Goal: Transaction & Acquisition: Purchase product/service

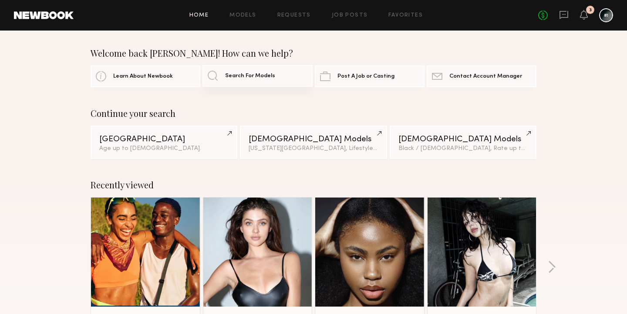
click at [243, 78] on span "Search For Models" at bounding box center [250, 76] width 50 height 6
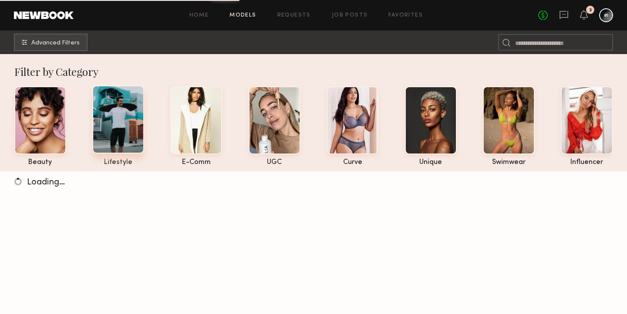
click at [117, 118] on div at bounding box center [118, 119] width 52 height 68
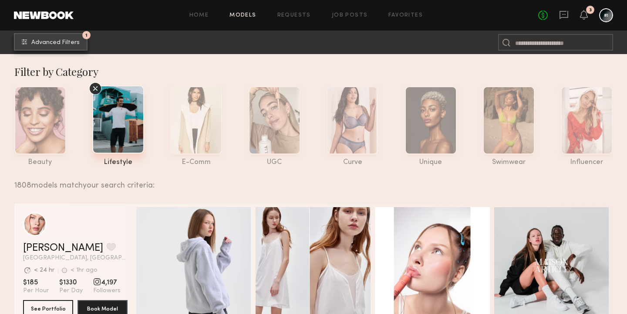
click at [67, 43] on span "Advanced Filters" at bounding box center [55, 43] width 48 height 6
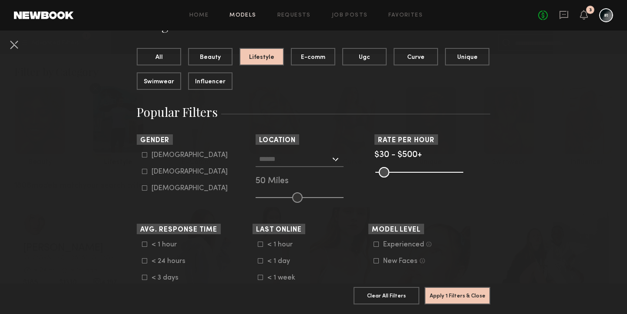
scroll to position [101, 0]
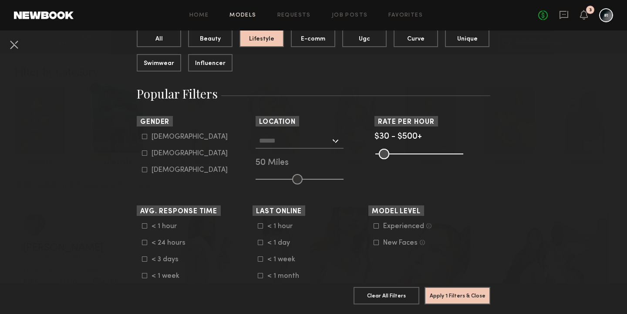
click at [145, 138] on icon at bounding box center [144, 136] width 5 height 5
type input "*"
click at [336, 141] on div at bounding box center [300, 141] width 88 height 16
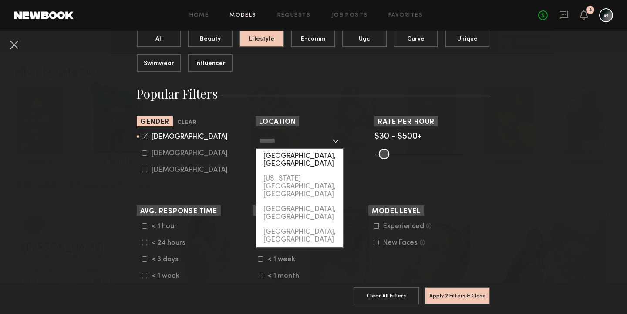
click at [323, 157] on div "[GEOGRAPHIC_DATA], [GEOGRAPHIC_DATA]" at bounding box center [300, 160] width 86 height 23
type input "**********"
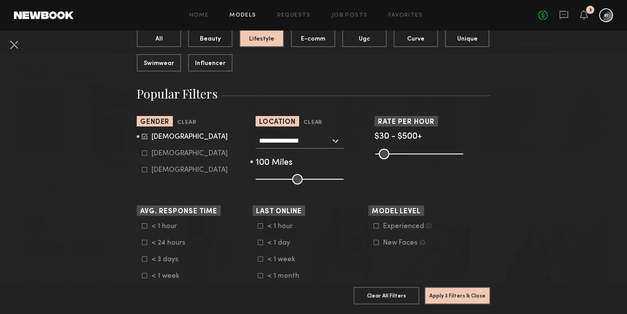
drag, startPoint x: 295, startPoint y: 180, endPoint x: 356, endPoint y: 179, distance: 61.4
type input "***"
click at [344, 179] on input "range" at bounding box center [300, 179] width 88 height 10
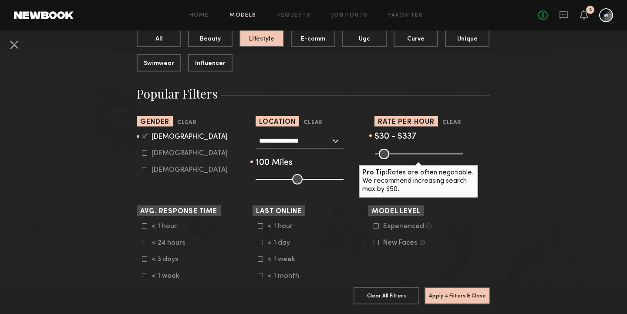
drag, startPoint x: 458, startPoint y: 154, endPoint x: 431, endPoint y: 149, distance: 26.9
type input "***"
click at [431, 149] on input "range" at bounding box center [419, 154] width 88 height 10
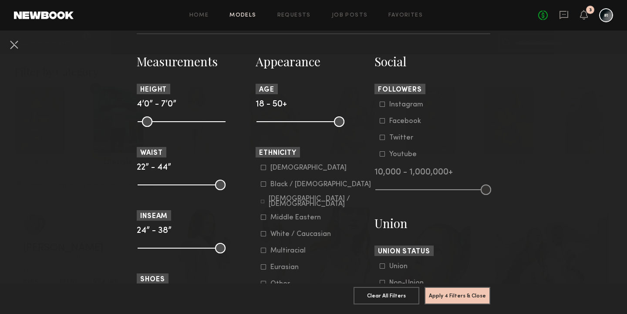
scroll to position [370, 0]
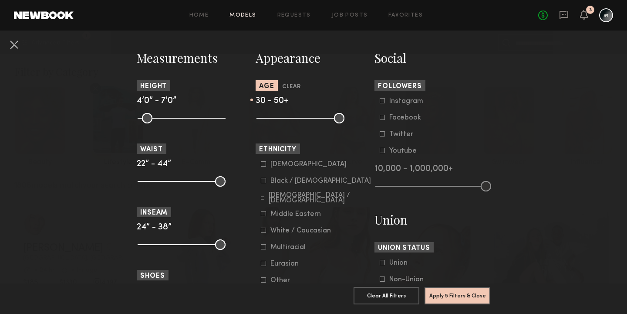
drag, startPoint x: 262, startPoint y: 124, endPoint x: 291, endPoint y: 125, distance: 29.2
type input "**"
click at [291, 123] on input "range" at bounding box center [301, 118] width 88 height 10
drag, startPoint x: 340, startPoint y: 127, endPoint x: 336, endPoint y: 126, distance: 4.4
type input "**"
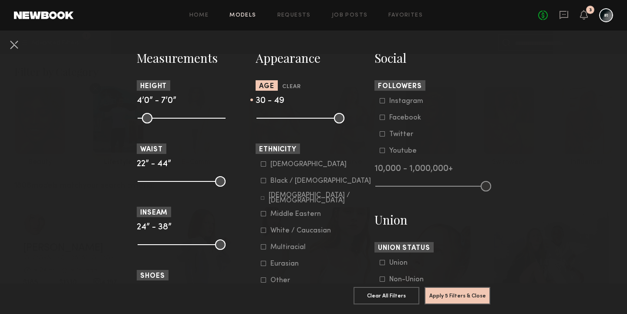
click at [336, 123] on input "range" at bounding box center [301, 118] width 88 height 10
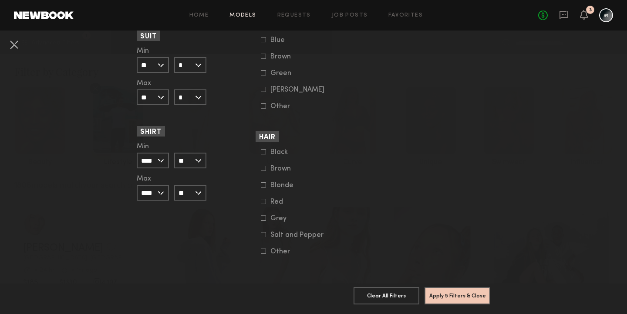
scroll to position [691, 0]
click at [455, 296] on button "Apply 5 Filters & Close" at bounding box center [458, 294] width 66 height 17
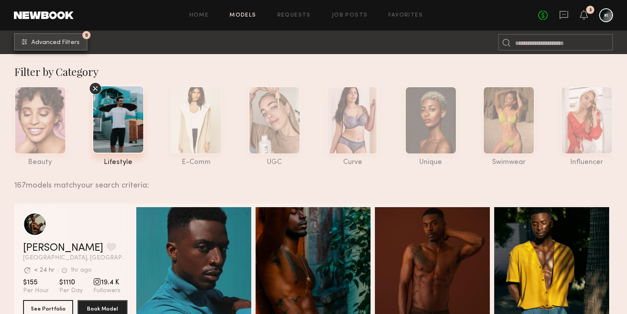
click at [57, 41] on span "Advanced Filters" at bounding box center [55, 43] width 48 height 6
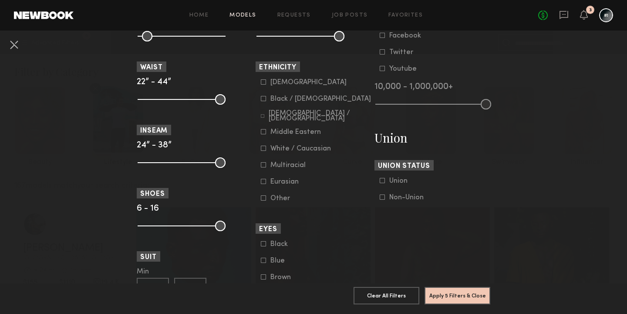
scroll to position [453, 0]
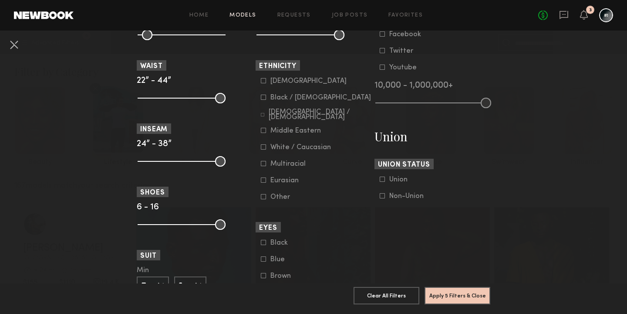
click at [262, 149] on icon at bounding box center [263, 146] width 5 height 5
click at [451, 297] on button "Apply 6 Filters & Close" at bounding box center [458, 294] width 66 height 17
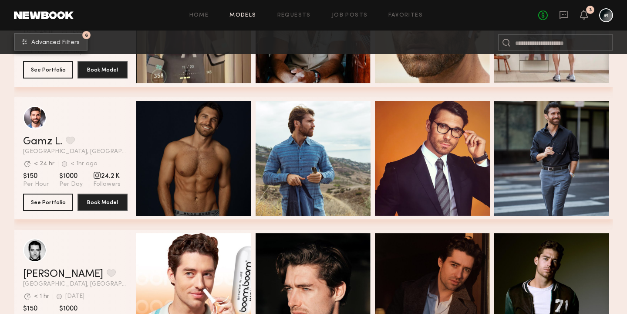
scroll to position [902, 0]
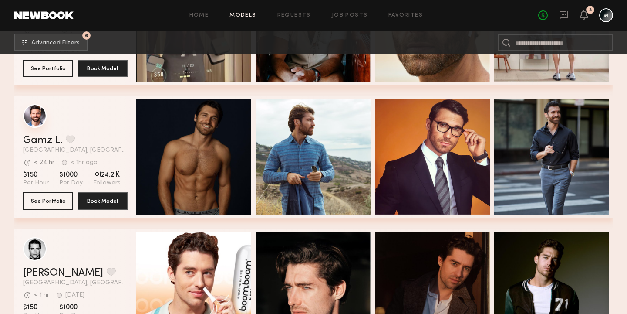
click at [37, 115] on div "grid" at bounding box center [35, 116] width 24 height 24
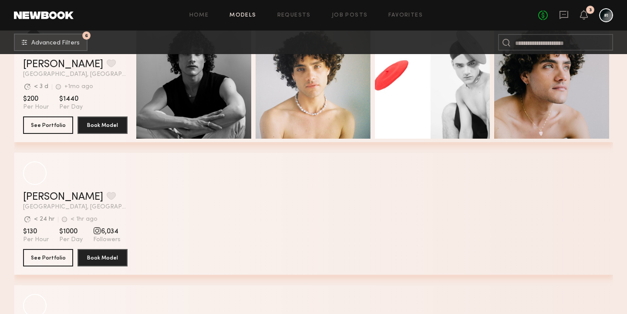
scroll to position [1718, 0]
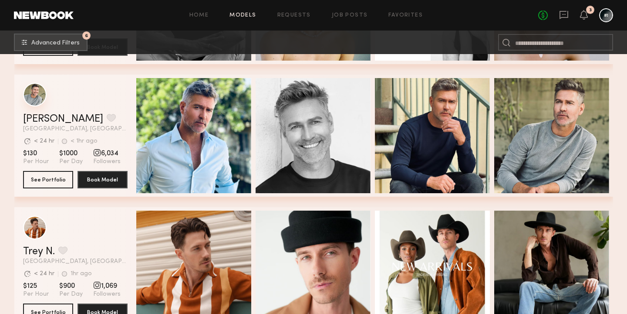
click at [34, 95] on div "grid" at bounding box center [35, 95] width 24 height 24
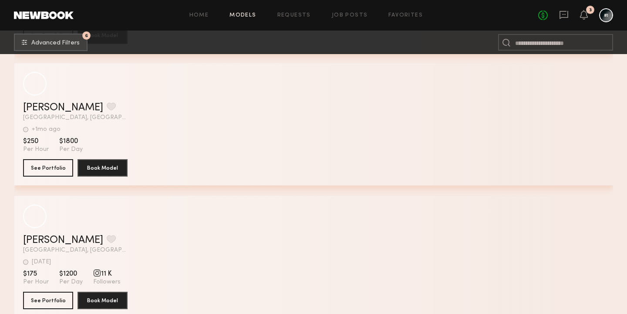
scroll to position [8920, 0]
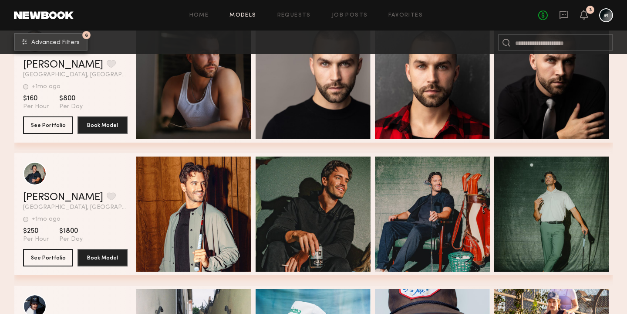
click at [59, 41] on span "Advanced Filters" at bounding box center [55, 43] width 48 height 6
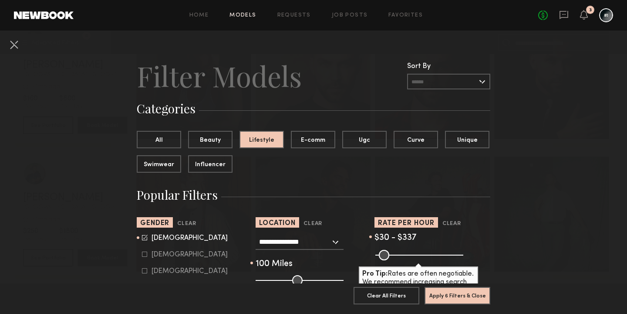
click at [148, 257] on label "Female" at bounding box center [185, 253] width 86 height 5
type input "*"
click at [158, 237] on div "Male" at bounding box center [190, 237] width 76 height 5
type input "**"
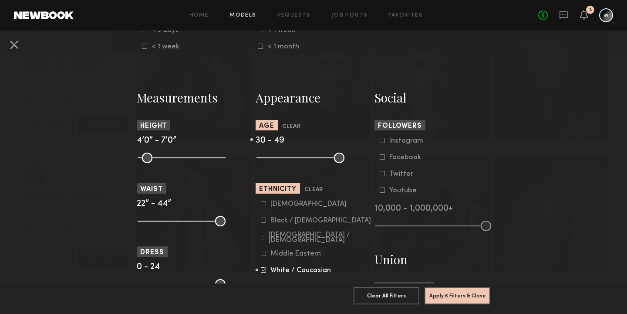
scroll to position [331, 0]
drag, startPoint x: 334, startPoint y: 162, endPoint x: 313, endPoint y: 161, distance: 20.9
type input "**"
click at [313, 161] on input "range" at bounding box center [301, 157] width 88 height 10
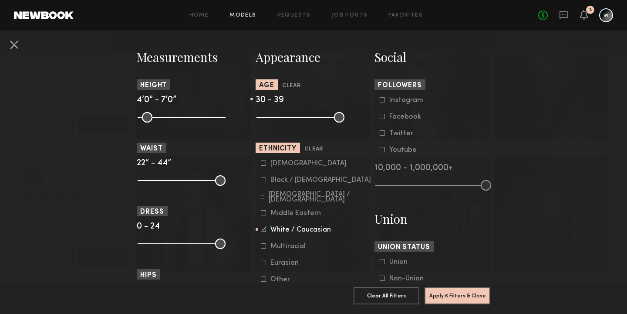
click at [274, 232] on div "White / Caucasian" at bounding box center [300, 229] width 61 height 5
click at [462, 297] on button "Apply 5 Filters & Close" at bounding box center [458, 294] width 66 height 17
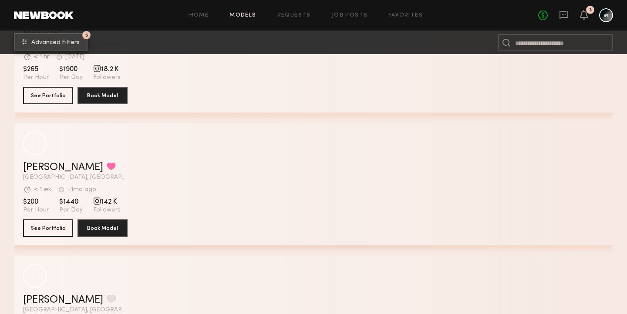
scroll to position [8558, 0]
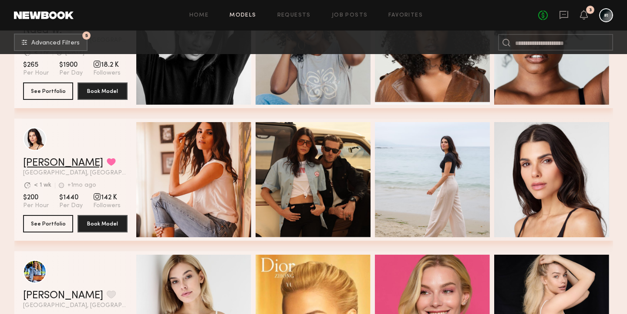
click at [42, 161] on link "Nicole P." at bounding box center [63, 163] width 80 height 10
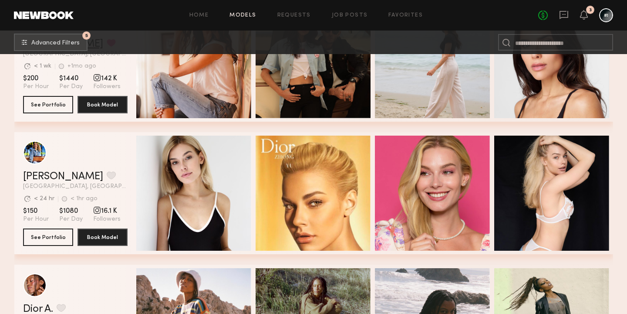
scroll to position [8677, 0]
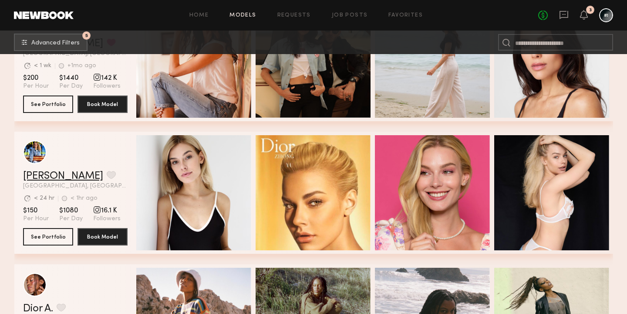
click at [43, 174] on link "Alena P." at bounding box center [63, 176] width 80 height 10
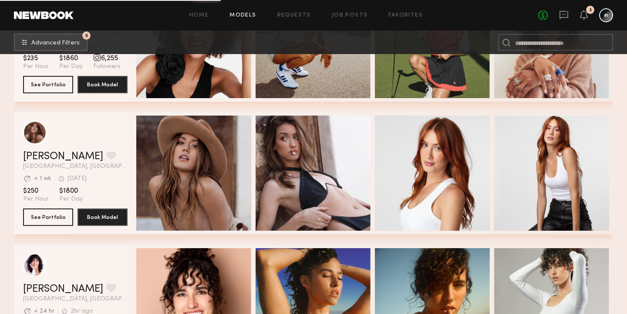
scroll to position [9092, 0]
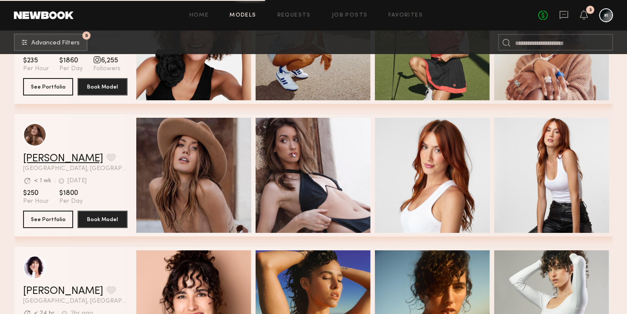
click at [38, 156] on link "Janelle G." at bounding box center [63, 158] width 80 height 10
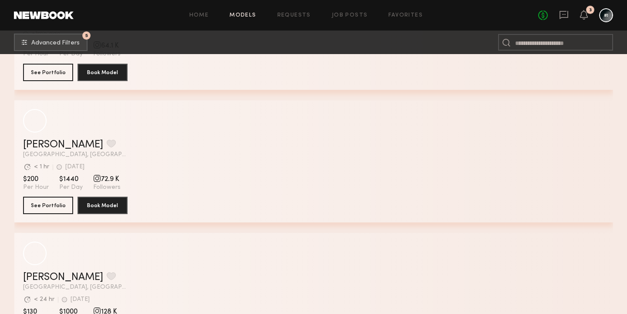
scroll to position [13212, 0]
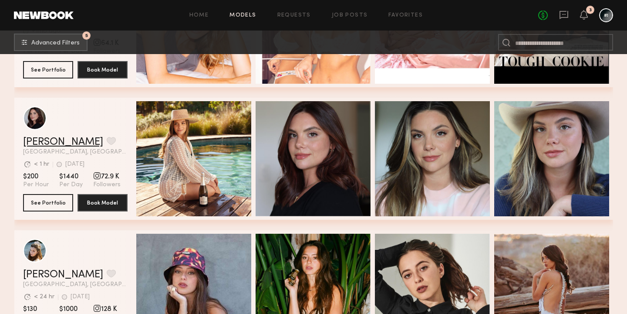
click at [51, 141] on link "Chelsea H." at bounding box center [63, 142] width 80 height 10
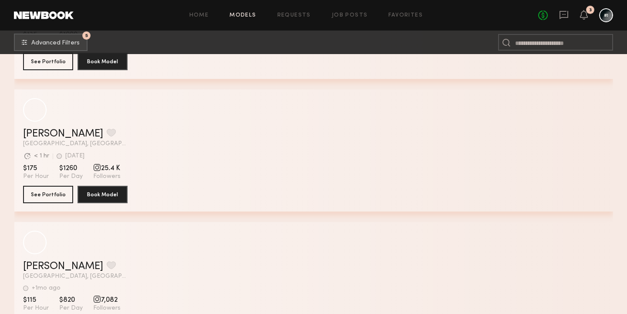
scroll to position [22870, 0]
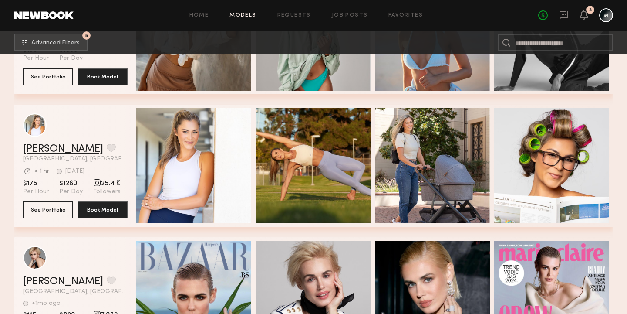
click at [54, 147] on link "Taylor C." at bounding box center [63, 149] width 80 height 10
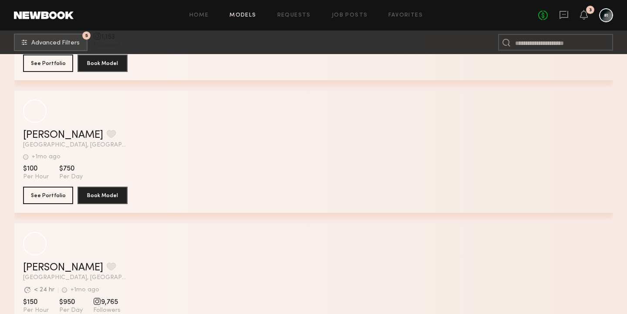
scroll to position [28712, 0]
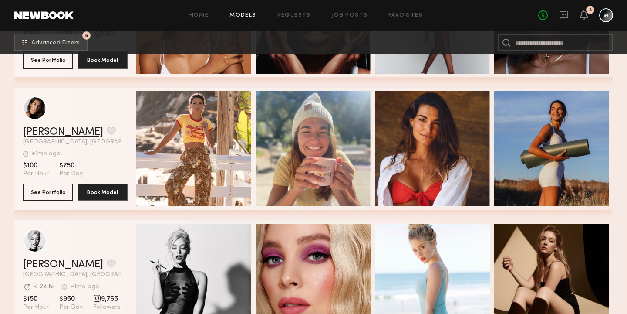
click at [44, 132] on link "Mari L." at bounding box center [63, 132] width 80 height 10
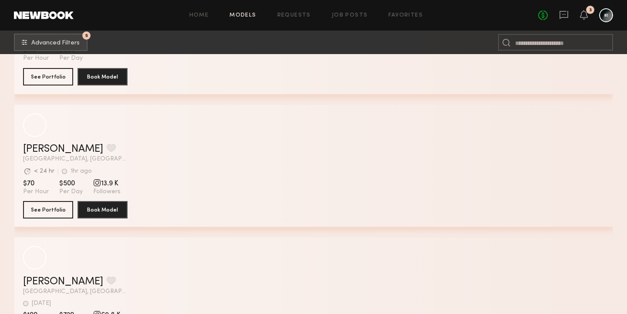
scroll to position [39693, 0]
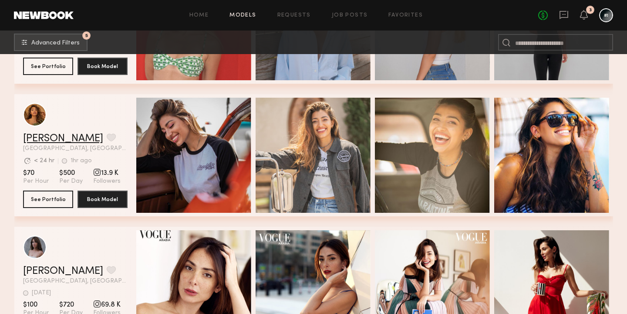
click at [55, 139] on link "Kimberly V." at bounding box center [63, 138] width 80 height 10
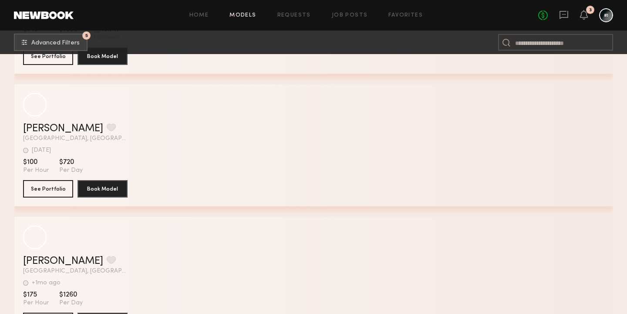
scroll to position [42227, 0]
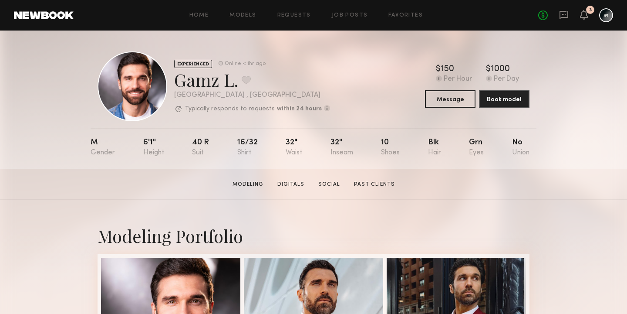
click at [193, 78] on div "Gamz L. Favorite" at bounding box center [252, 79] width 156 height 23
drag, startPoint x: 238, startPoint y: 87, endPoint x: 174, endPoint y: 84, distance: 63.7
click at [174, 84] on div "Gamz L. Favorite" at bounding box center [252, 79] width 156 height 23
copy div "Gamz L."
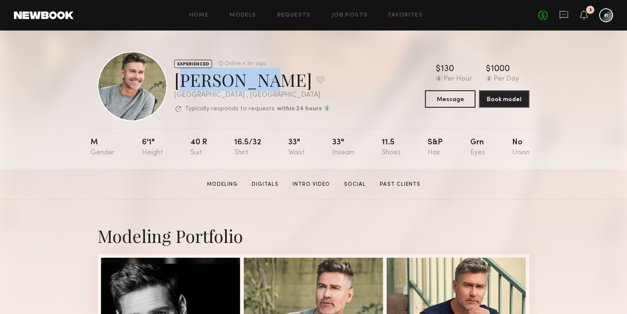
drag, startPoint x: 247, startPoint y: 83, endPoint x: 179, endPoint y: 85, distance: 68.8
click at [179, 85] on div "Hartley h. Favorite" at bounding box center [252, 79] width 156 height 23
copy div "Hartley h"
click at [363, 87] on div "EXPERIENCED Online < 1hr ago Hartley h. Favorite Los Angeles , CA Typically res…" at bounding box center [314, 86] width 432 height 70
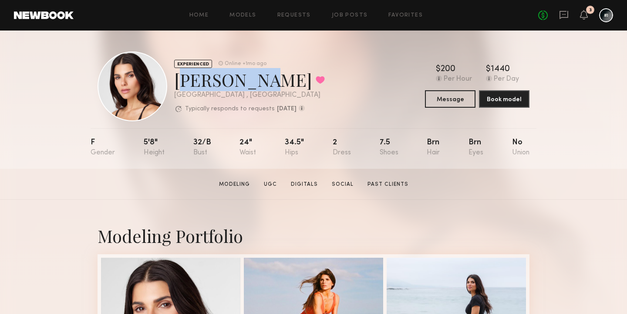
drag, startPoint x: 240, startPoint y: 87, endPoint x: 175, endPoint y: 89, distance: 64.5
click at [175, 89] on div "[PERSON_NAME] Favorited" at bounding box center [249, 79] width 151 height 23
copy div "[PERSON_NAME]"
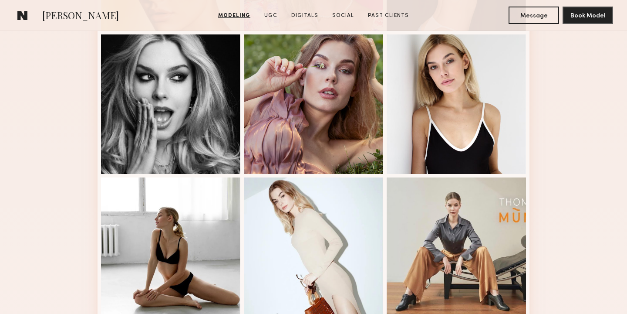
scroll to position [315, 0]
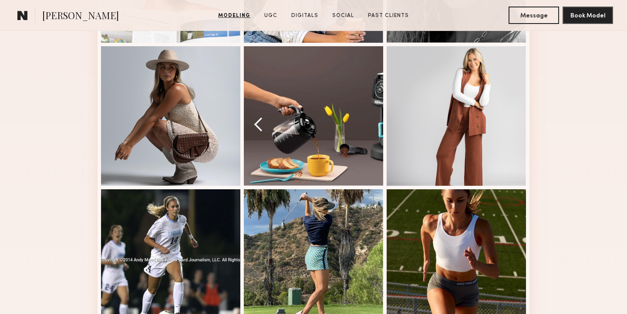
scroll to position [496, 0]
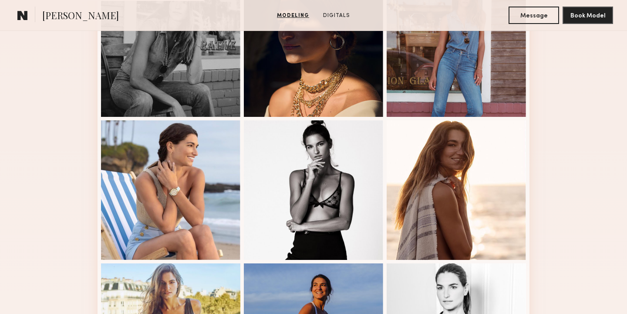
scroll to position [485, 0]
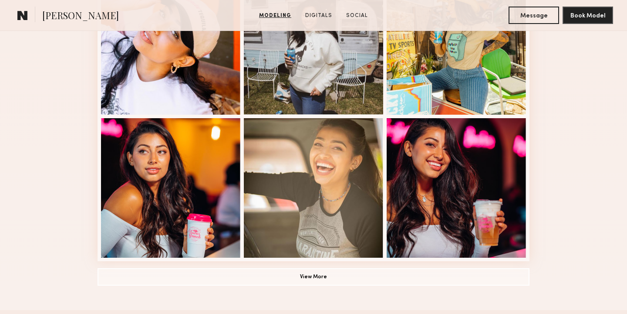
scroll to position [568, 0]
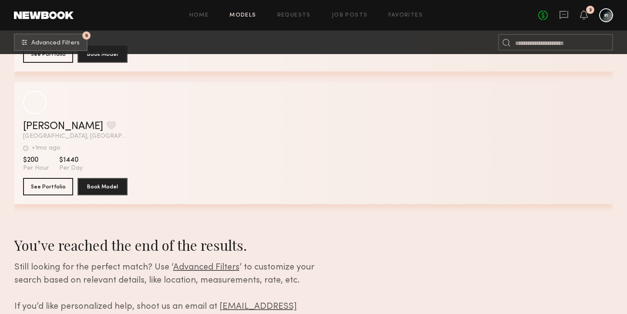
scroll to position [43583, 0]
